Goal: Information Seeking & Learning: Learn about a topic

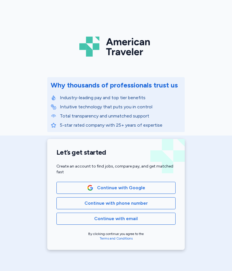
click at [128, 186] on span "Continue with Google" at bounding box center [121, 187] width 48 height 7
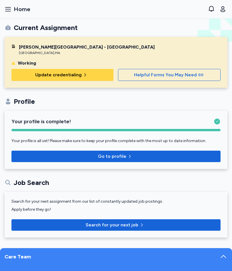
click at [4, 6] on button "Open sidebar Home" at bounding box center [17, 9] width 30 height 13
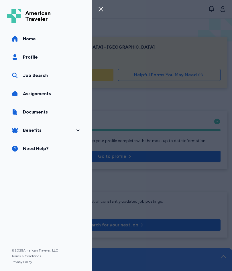
click at [45, 76] on div "Job Search" at bounding box center [35, 75] width 25 height 7
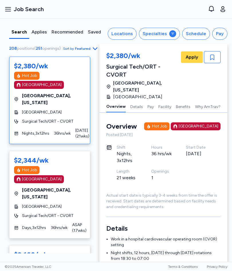
click at [167, 35] on div "Specialties" at bounding box center [154, 33] width 24 height 7
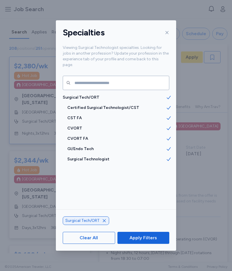
click at [81, 115] on span "CST FA" at bounding box center [116, 118] width 98 height 6
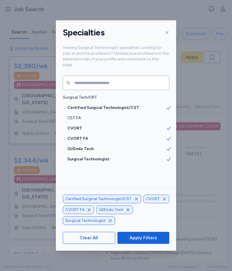
click at [80, 126] on span "CVORT" at bounding box center [116, 129] width 98 height 6
click at [82, 136] on span "CVORT FA" at bounding box center [116, 139] width 98 height 6
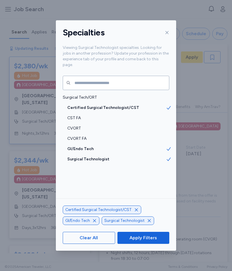
click at [158, 241] on span "Apply Filters" at bounding box center [143, 238] width 43 height 7
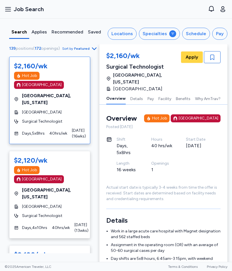
click at [95, 49] on icon "button" at bounding box center [94, 48] width 7 height 7
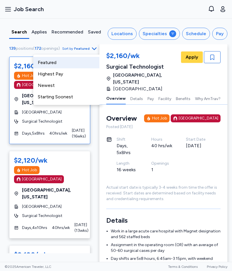
click at [54, 84] on div "Newest" at bounding box center [67, 85] width 69 height 11
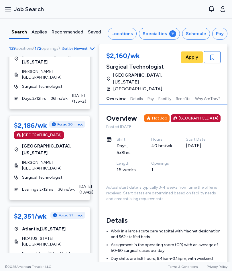
scroll to position [427, 0]
click at [84, 251] on span "Surgical Tech/ORT - Certified Surgical Technologist/CST" at bounding box center [53, 256] width 63 height 11
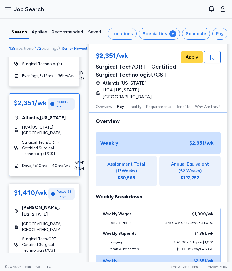
scroll to position [563, 0]
click at [69, 236] on span "Surgical Tech/ORT - Certified Surgical Technologist/CST" at bounding box center [48, 244] width 53 height 17
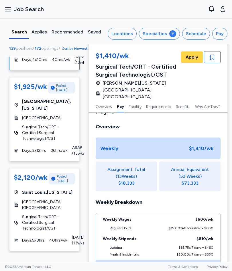
scroll to position [766, 0]
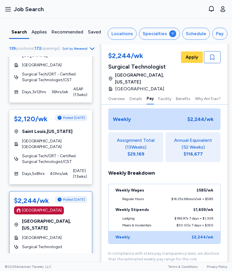
scroll to position [486, 0]
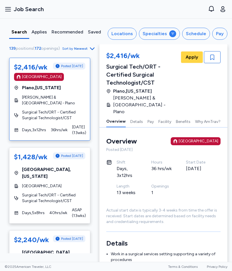
scroll to position [988, 0]
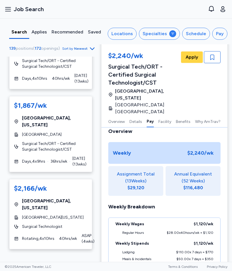
scroll to position [2428, 0]
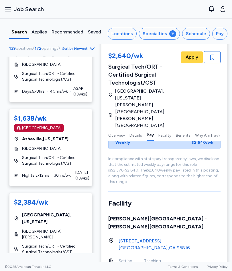
scroll to position [3135, 0]
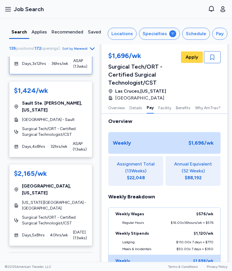
scroll to position [358, 0]
click at [97, 239] on div "$1,840/wk Posted 54 min ago [GEOGRAPHIC_DATA] , [US_STATE] [GEOGRAPHIC_DATA] Su…" at bounding box center [51, 155] width 92 height 197
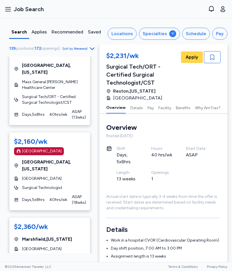
scroll to position [707, 0]
click at [85, 255] on div "Surgical Technologist" at bounding box center [49, 258] width 71 height 6
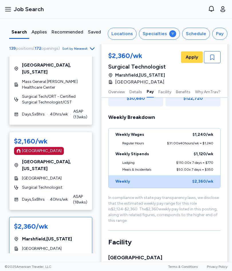
scroll to position [441, 0]
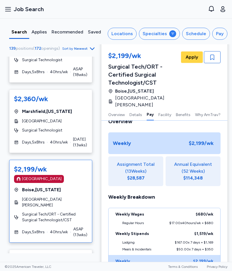
scroll to position [836, 0]
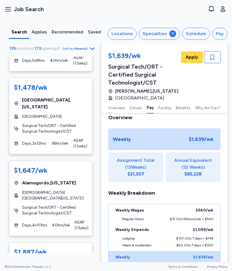
scroll to position [2009, 0]
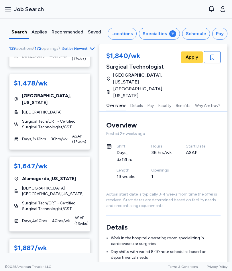
click at [170, 109] on button "Facility" at bounding box center [164, 105] width 13 height 12
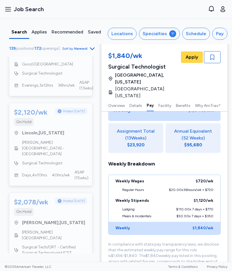
scroll to position [3320, 0]
